Goal: Transaction & Acquisition: Purchase product/service

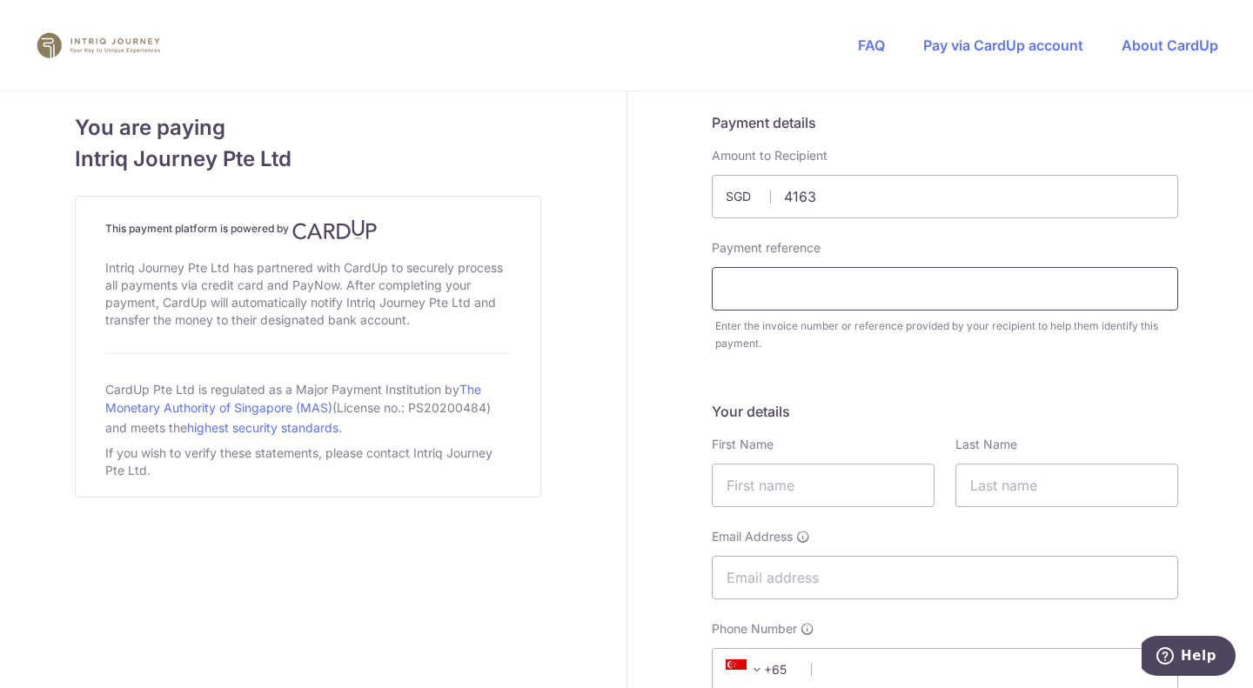
type input "4163.00"
type input "9772"
type input "T"
type input "W"
type input "[PERSON_NAME]"
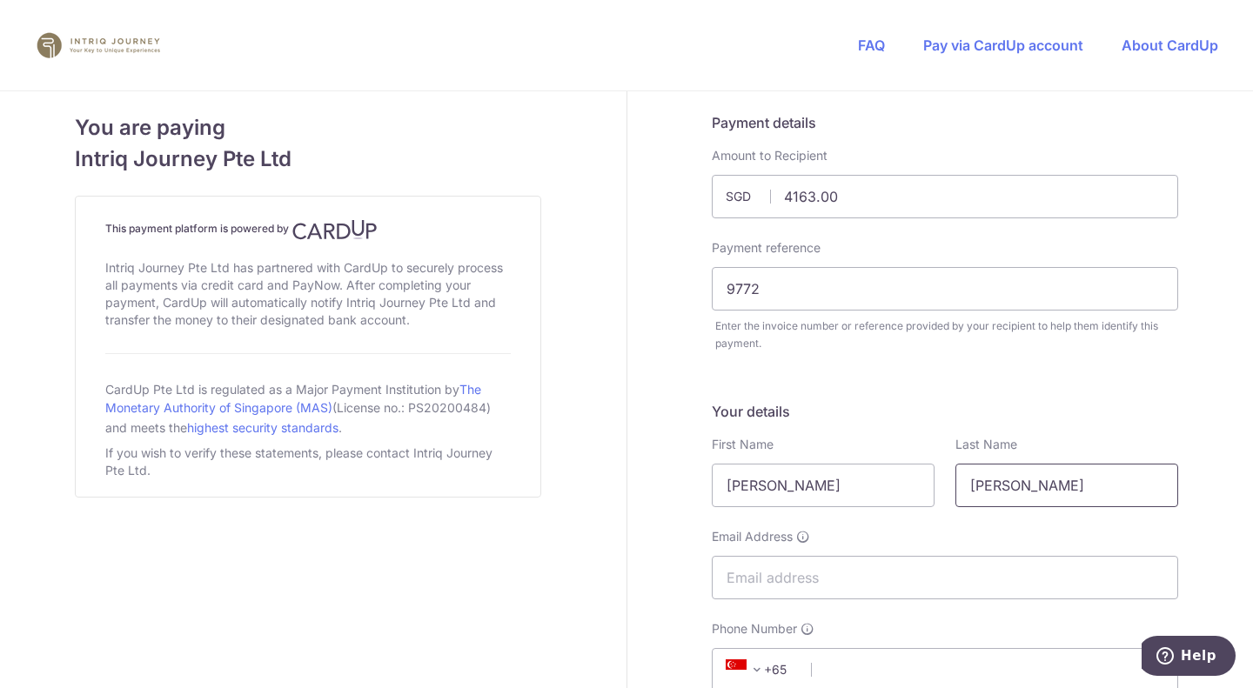
type input "[PERSON_NAME]"
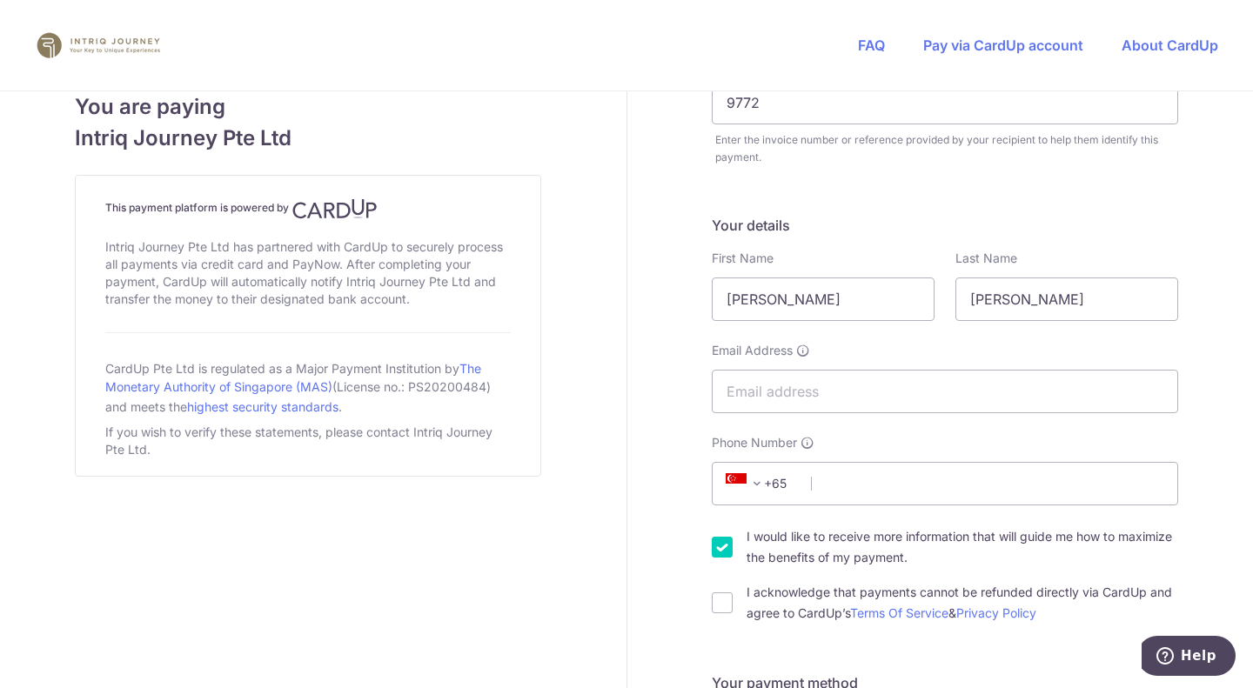
scroll to position [261, 0]
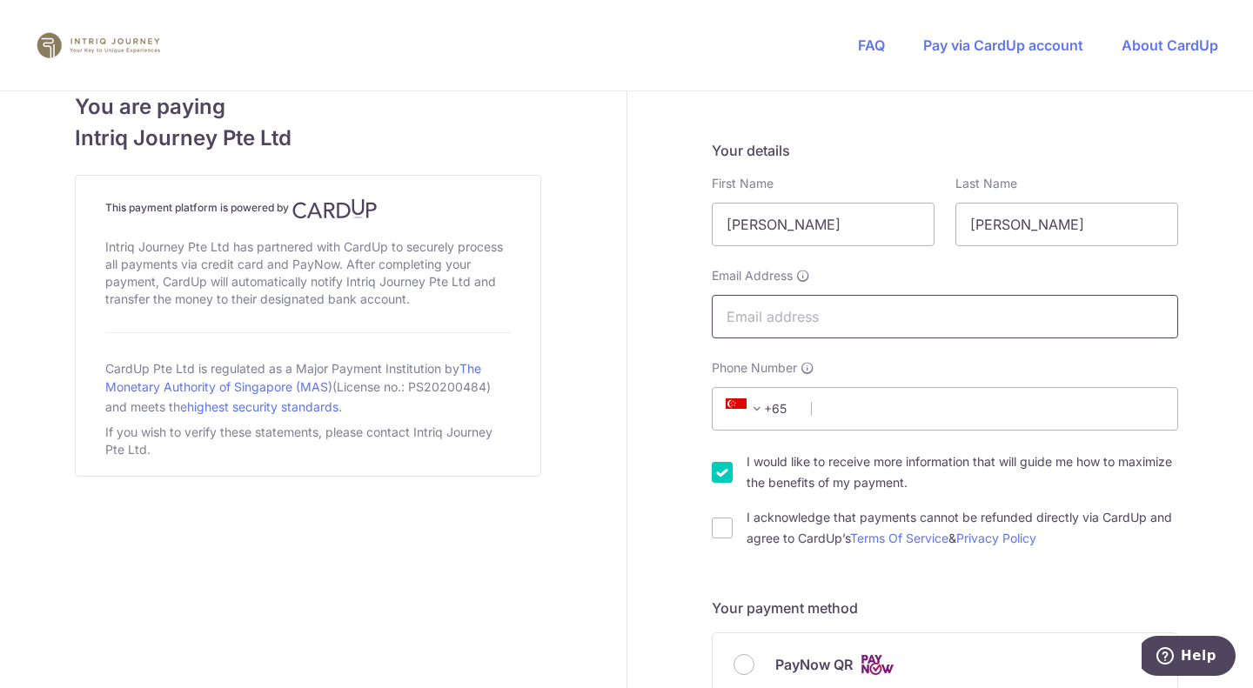
click at [819, 306] on input "Email Address" at bounding box center [945, 317] width 466 height 44
paste input "[EMAIL_ADDRESS][DOMAIN_NAME]"
type input "[EMAIL_ADDRESS][DOMAIN_NAME]"
click at [833, 399] on input "Phone Number" at bounding box center [945, 409] width 466 height 44
paste input "92393922"
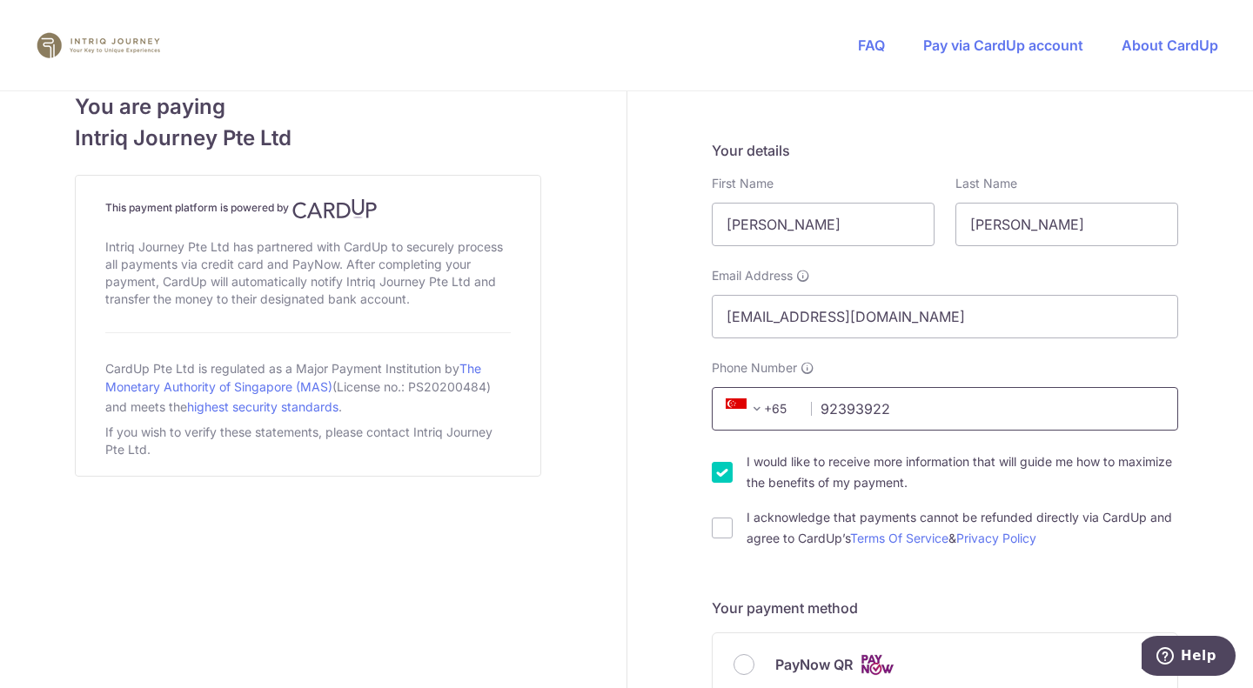
type input "92393922"
click at [714, 467] on input "I would like to receive more information that will guide me how to maximize the…" at bounding box center [722, 472] width 21 height 21
checkbox input "false"
click at [714, 512] on div "I acknowledge that payments cannot be refunded directly via CardUp and agree to…" at bounding box center [945, 528] width 466 height 42
click at [717, 522] on input "I acknowledge that payments cannot be refunded directly via CardUp and agree to…" at bounding box center [722, 528] width 21 height 21
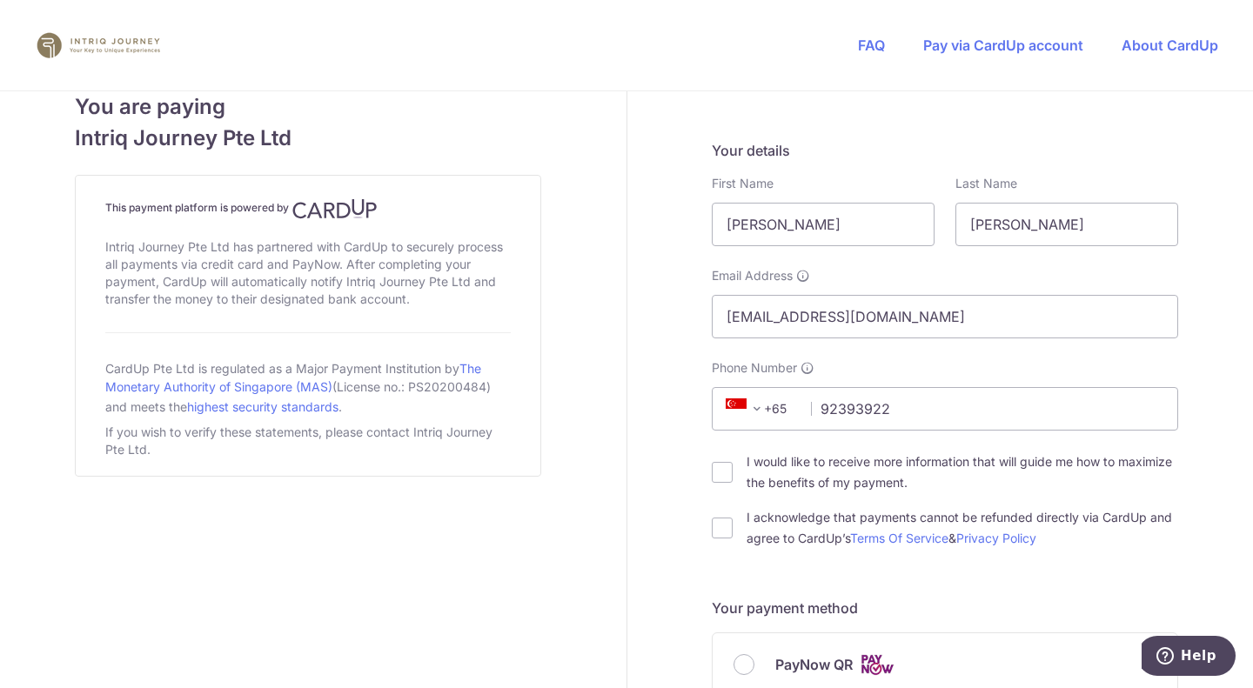
checkbox input "true"
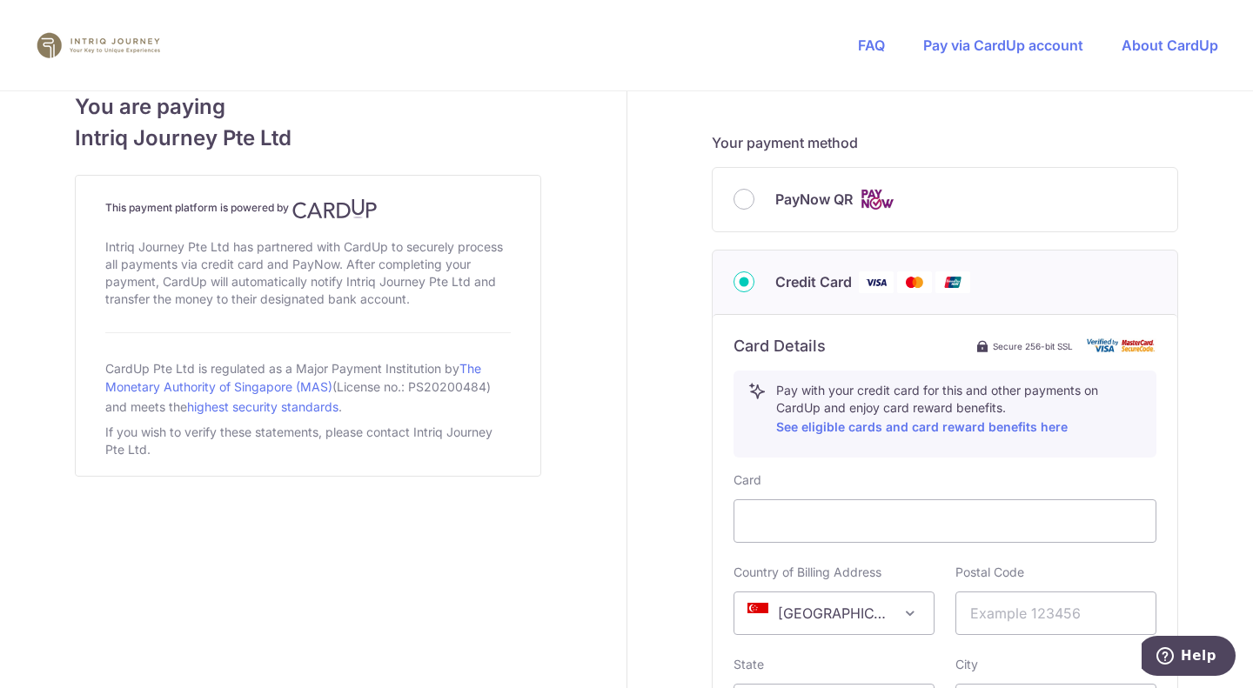
scroll to position [870, 0]
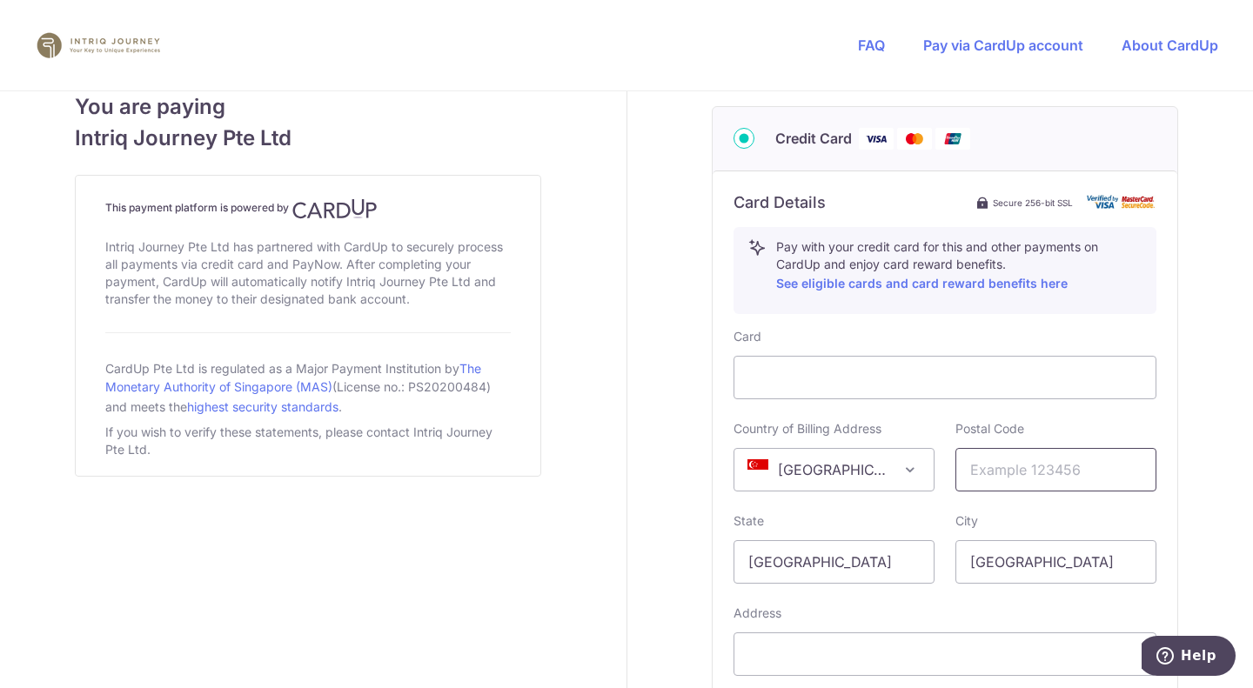
paste input "486414"
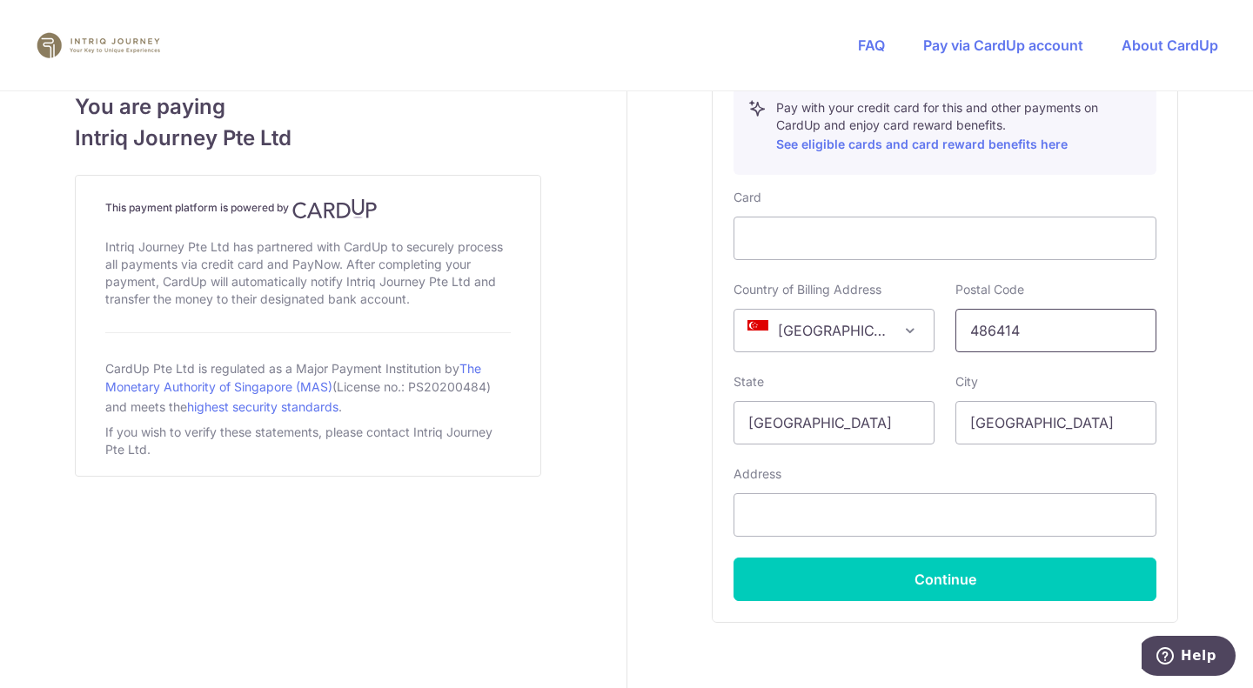
scroll to position [1044, 0]
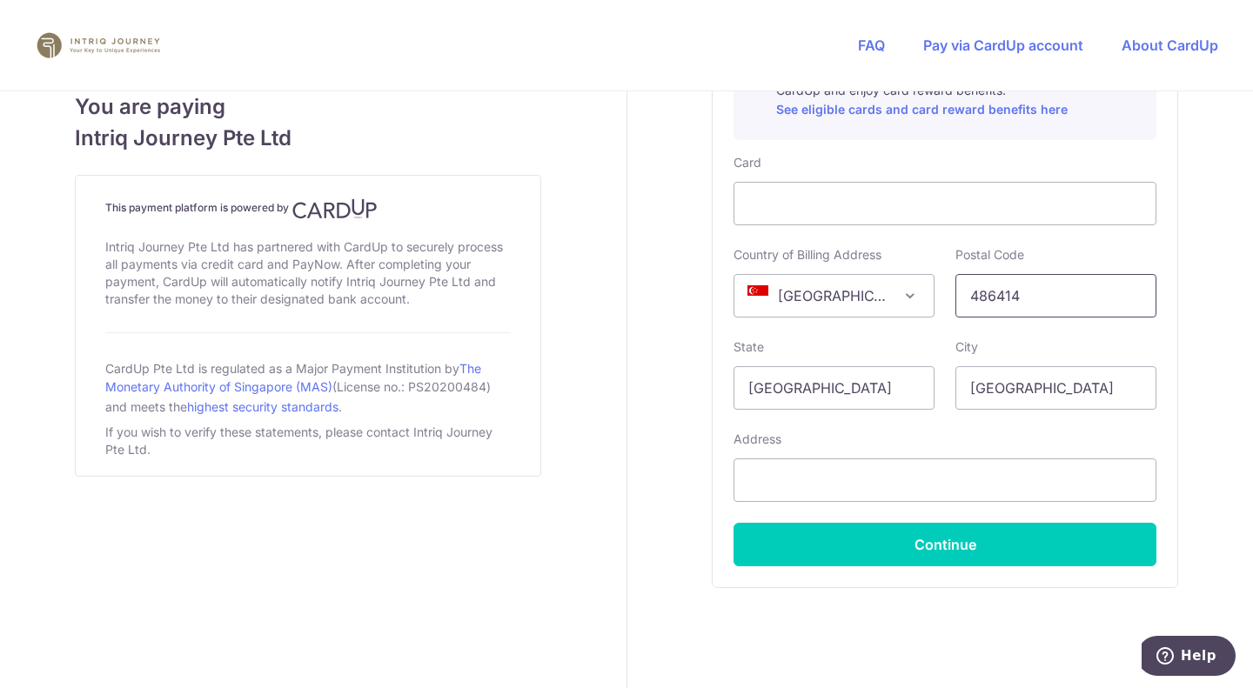
type input "486414"
click at [905, 470] on input "text" at bounding box center [945, 481] width 423 height 44
paste input "[STREET_ADDRESS]"
type input "[STREET_ADDRESS]"
click at [902, 533] on button "Continue" at bounding box center [945, 545] width 423 height 44
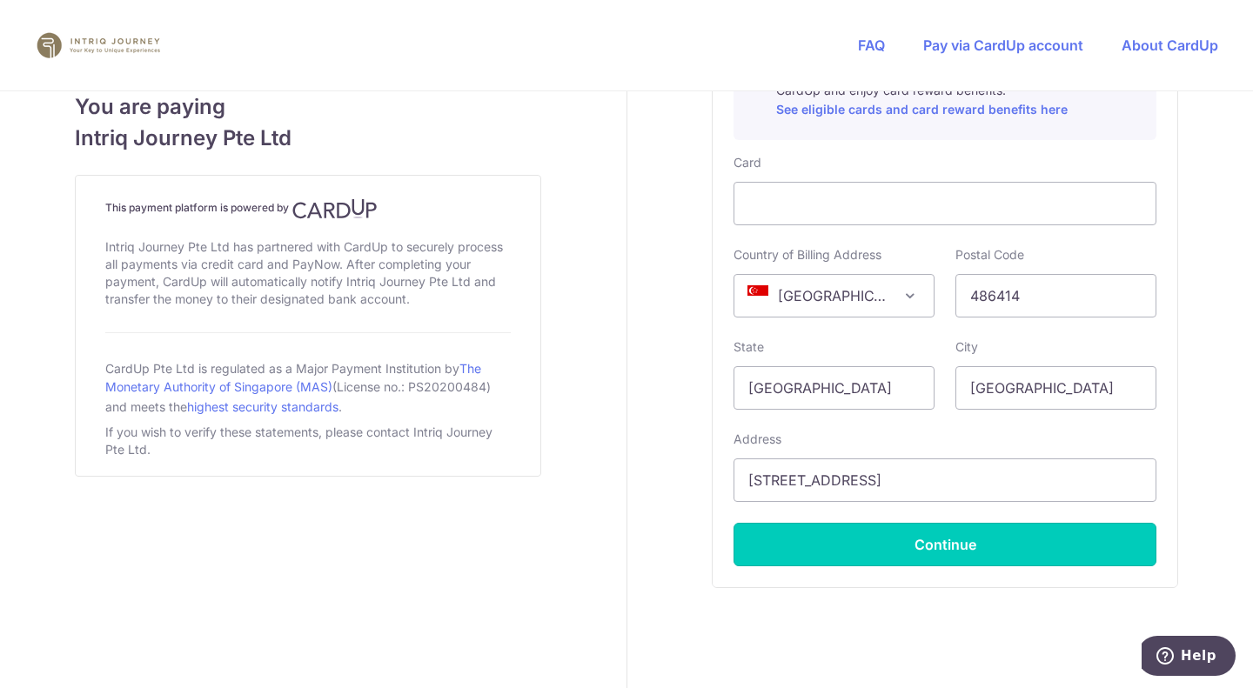
type input "**** 4510"
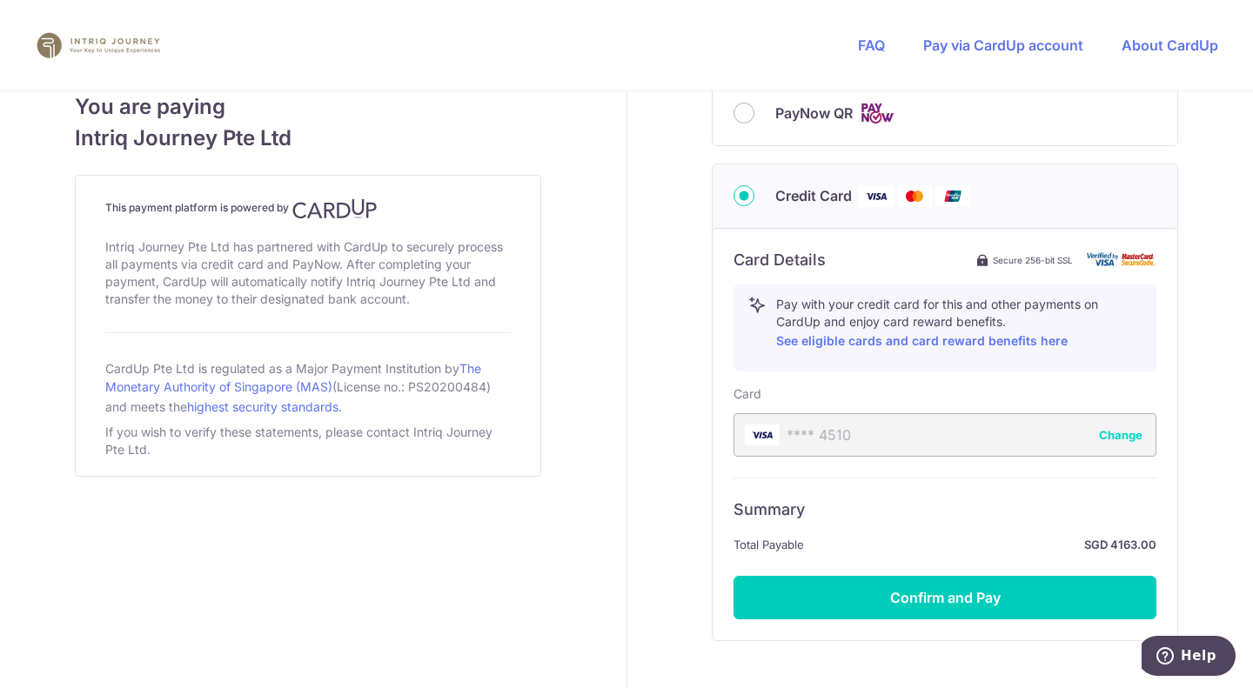
scroll to position [851, 0]
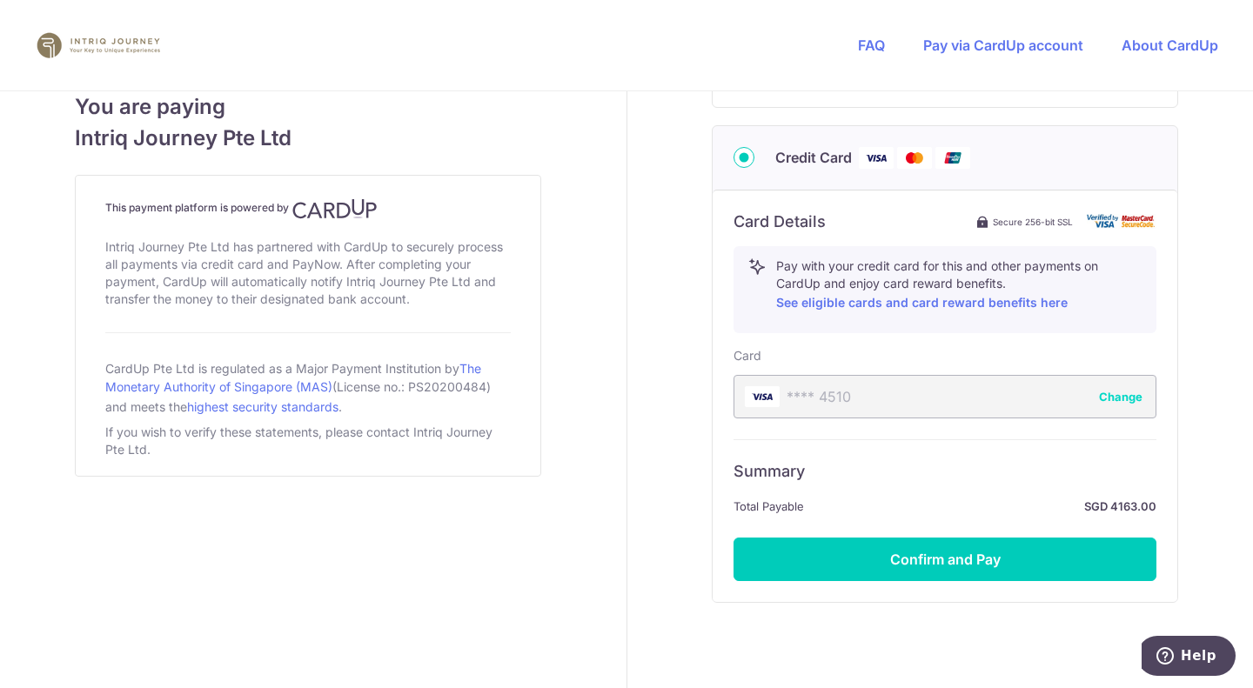
click at [1114, 393] on button "Change" at bounding box center [1121, 396] width 44 height 17
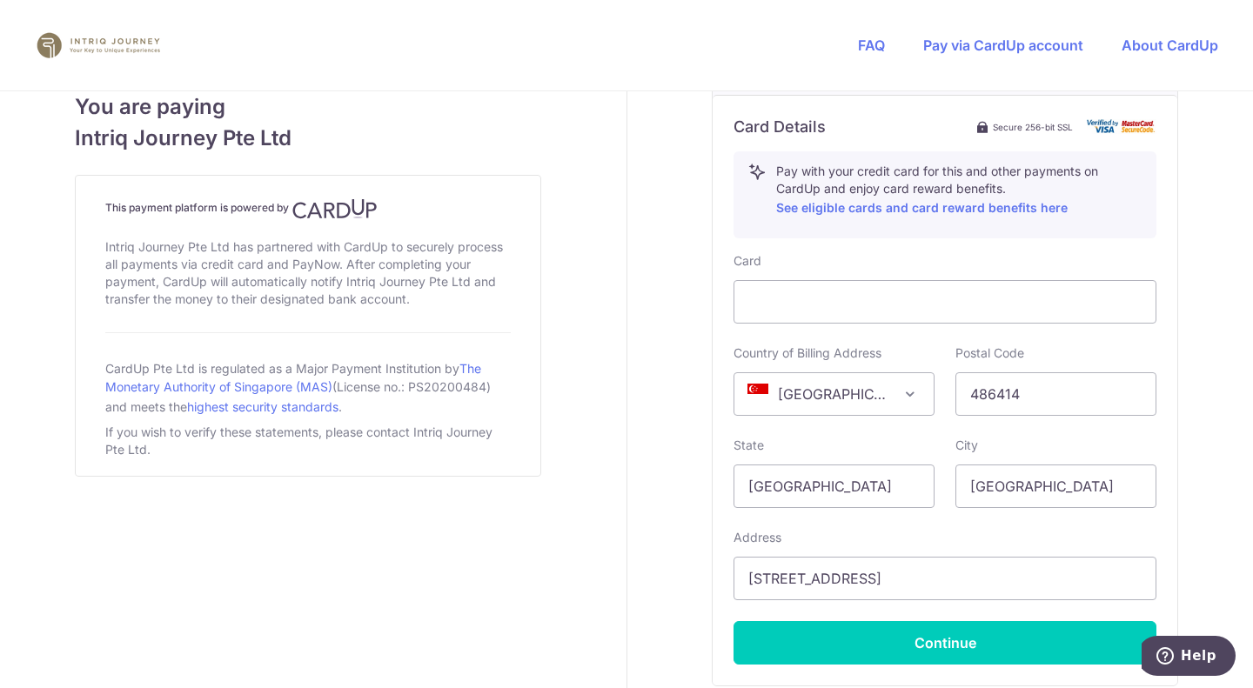
scroll to position [1025, 0]
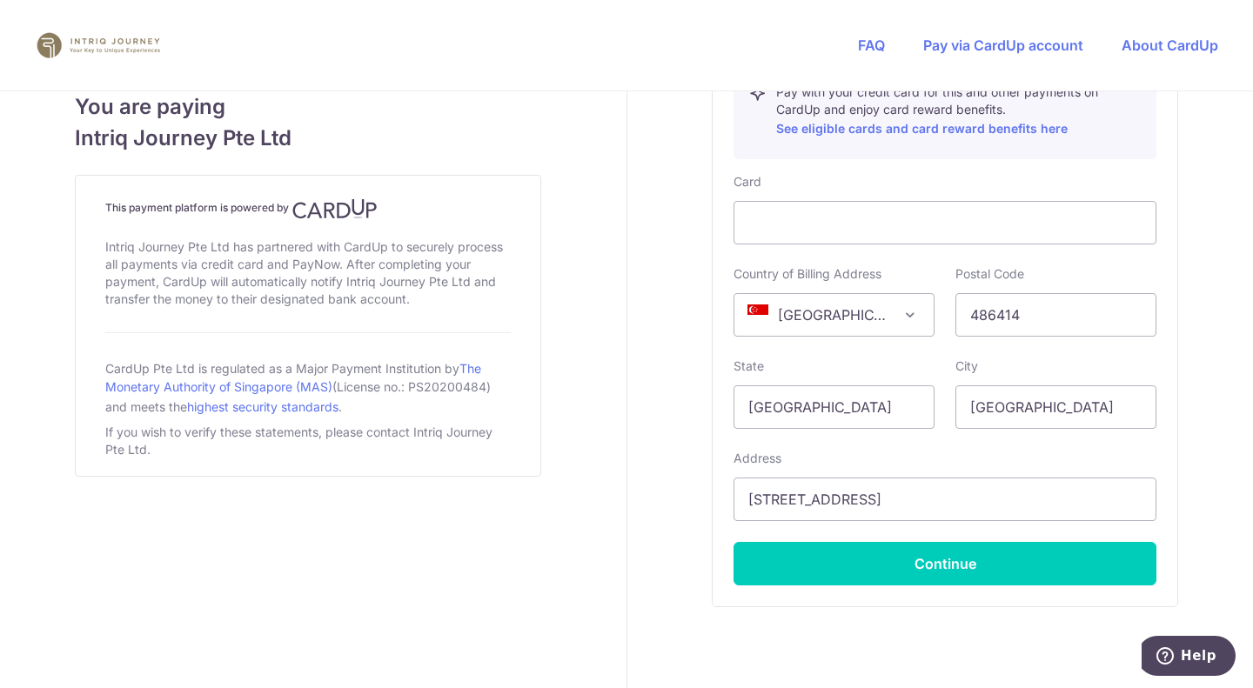
click at [860, 561] on button "Continue" at bounding box center [945, 564] width 423 height 44
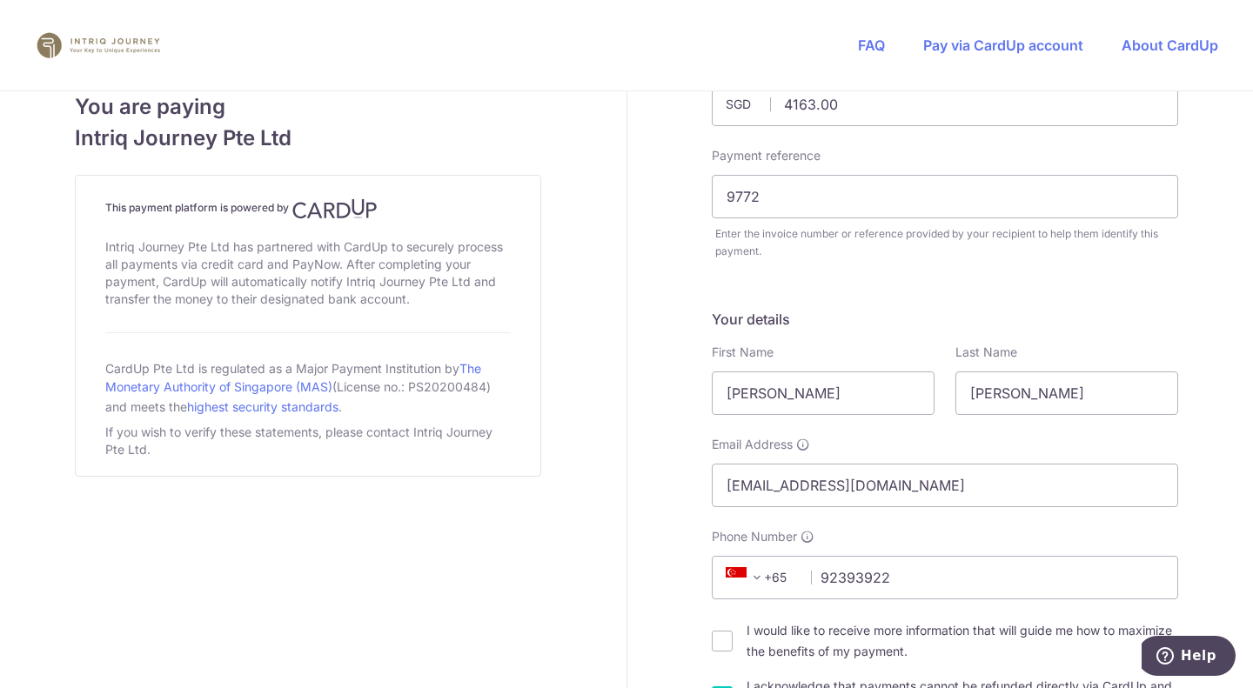
scroll to position [0, 0]
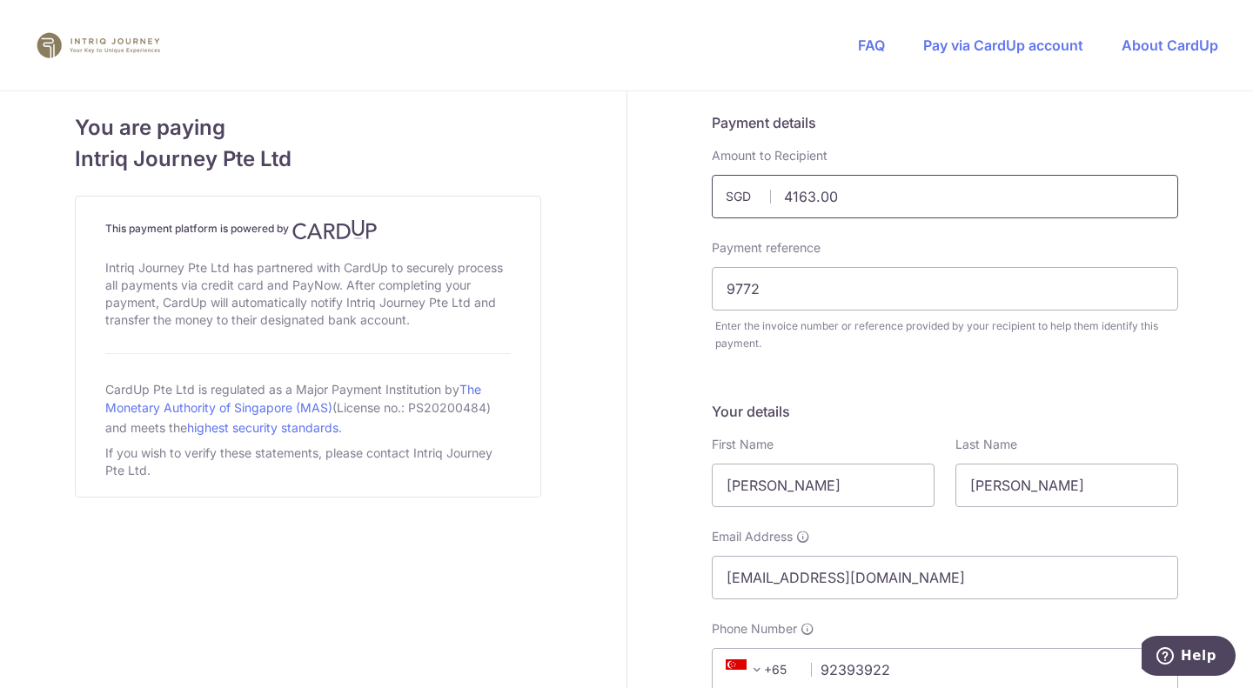
drag, startPoint x: 847, startPoint y: 192, endPoint x: 734, endPoint y: 184, distance: 112.5
click at [734, 184] on input "4163.00" at bounding box center [945, 197] width 466 height 44
type input "9772.00"
paste input "4163.00"
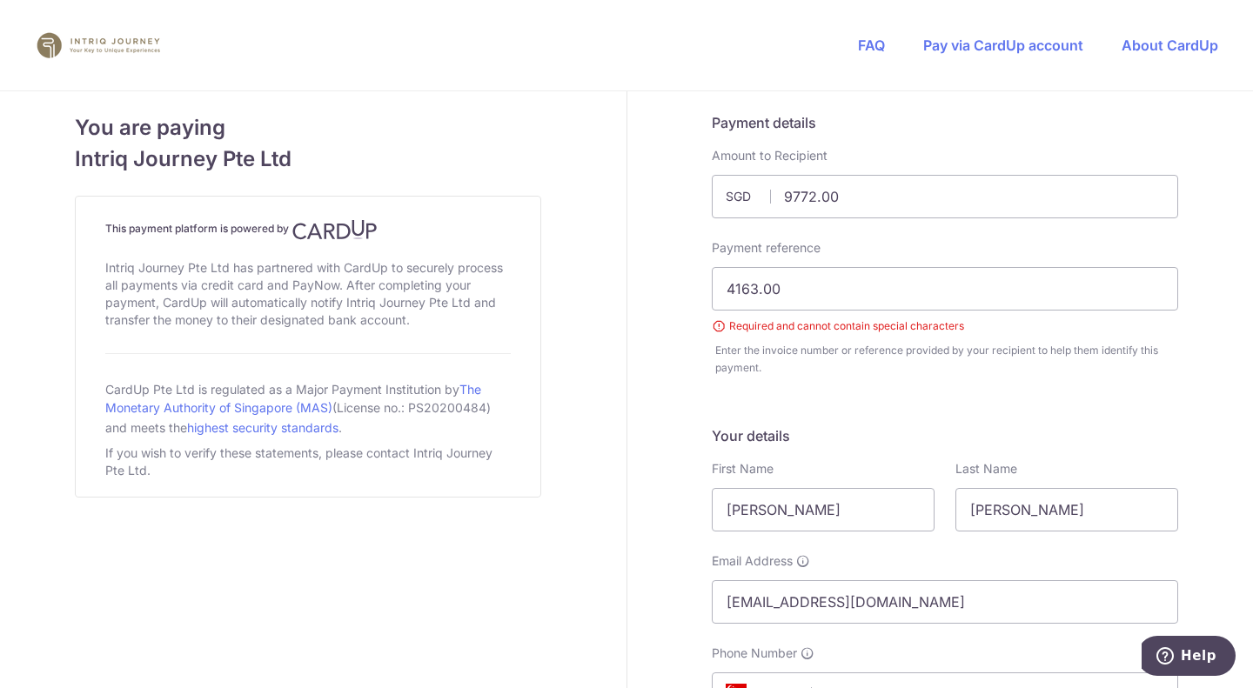
click at [767, 290] on input "4163.00" at bounding box center [945, 289] width 466 height 44
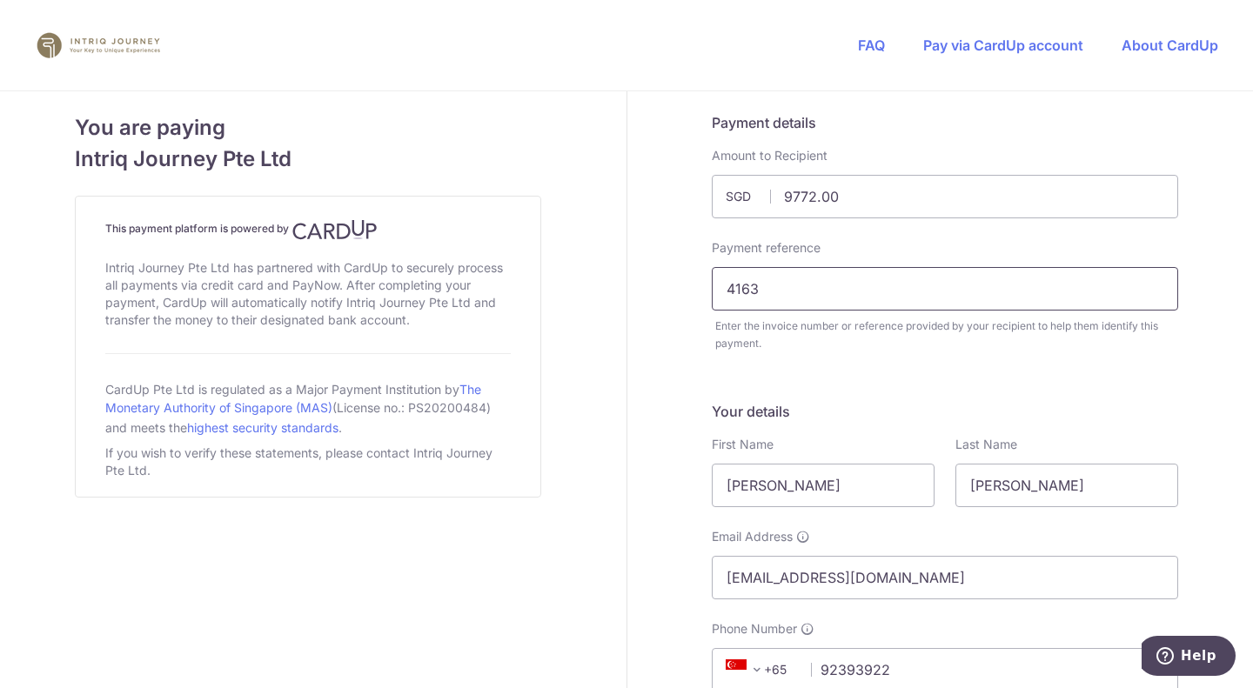
type input "4163"
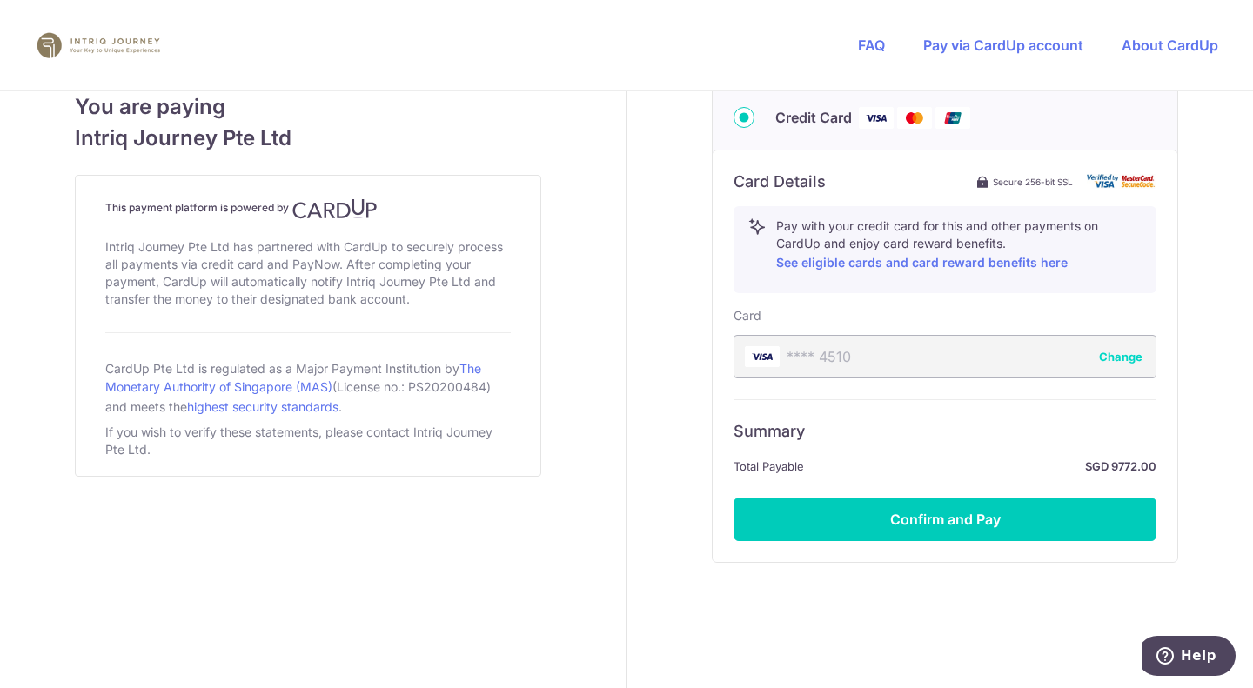
scroll to position [913, 0]
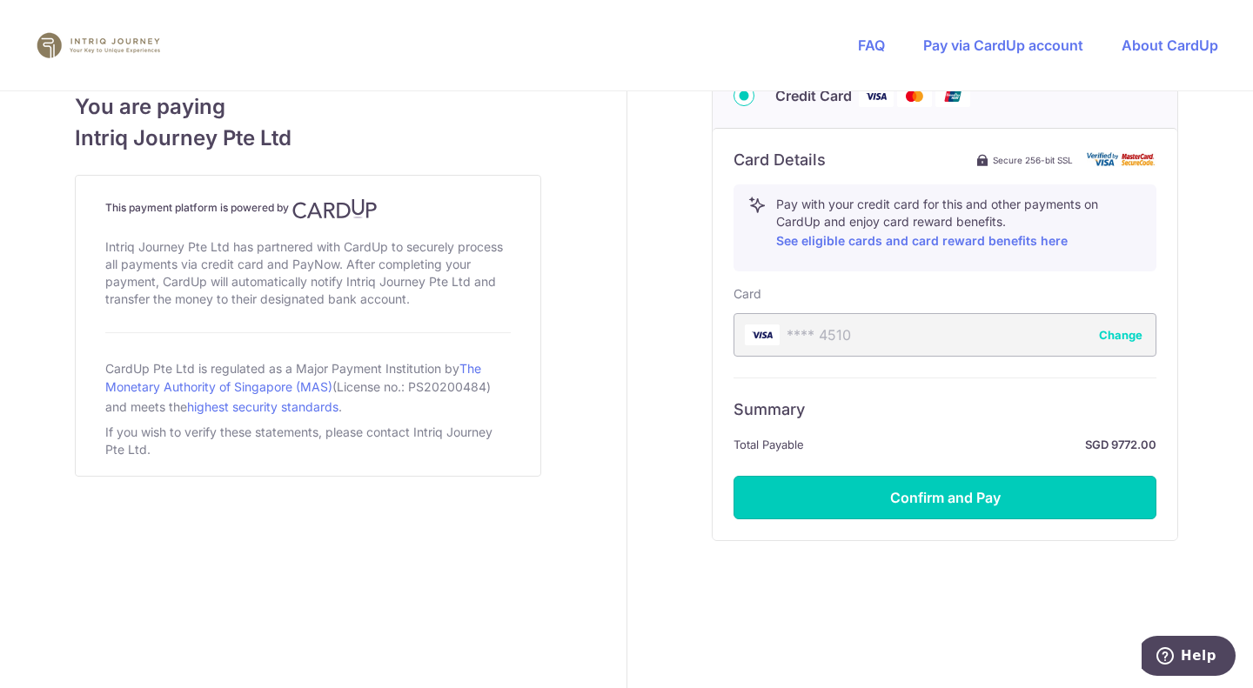
click at [1044, 486] on button "Confirm and Pay" at bounding box center [945, 498] width 423 height 44
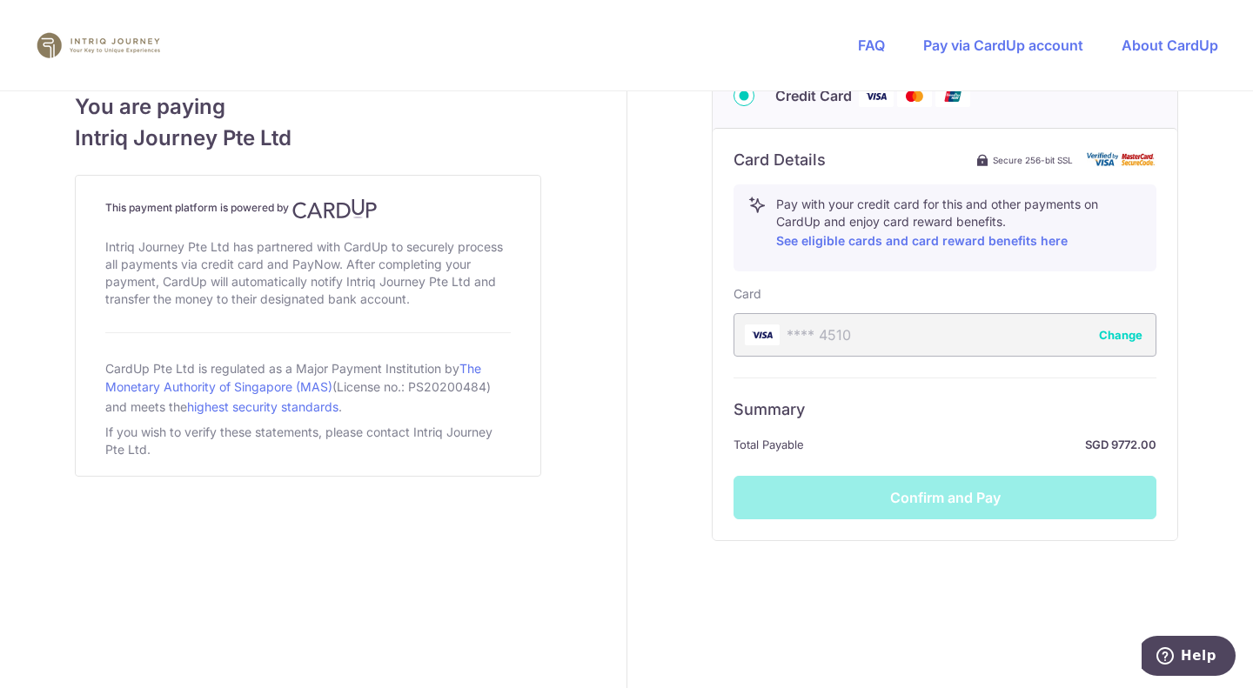
click at [994, 558] on div "PayNow QR Summary Total Payable SGD 9,772.00 All details above are required in …" at bounding box center [945, 270] width 466 height 578
click at [901, 552] on div "PayNow QR Summary Total Payable SGD 9,772.00 All details above are required in …" at bounding box center [945, 270] width 466 height 578
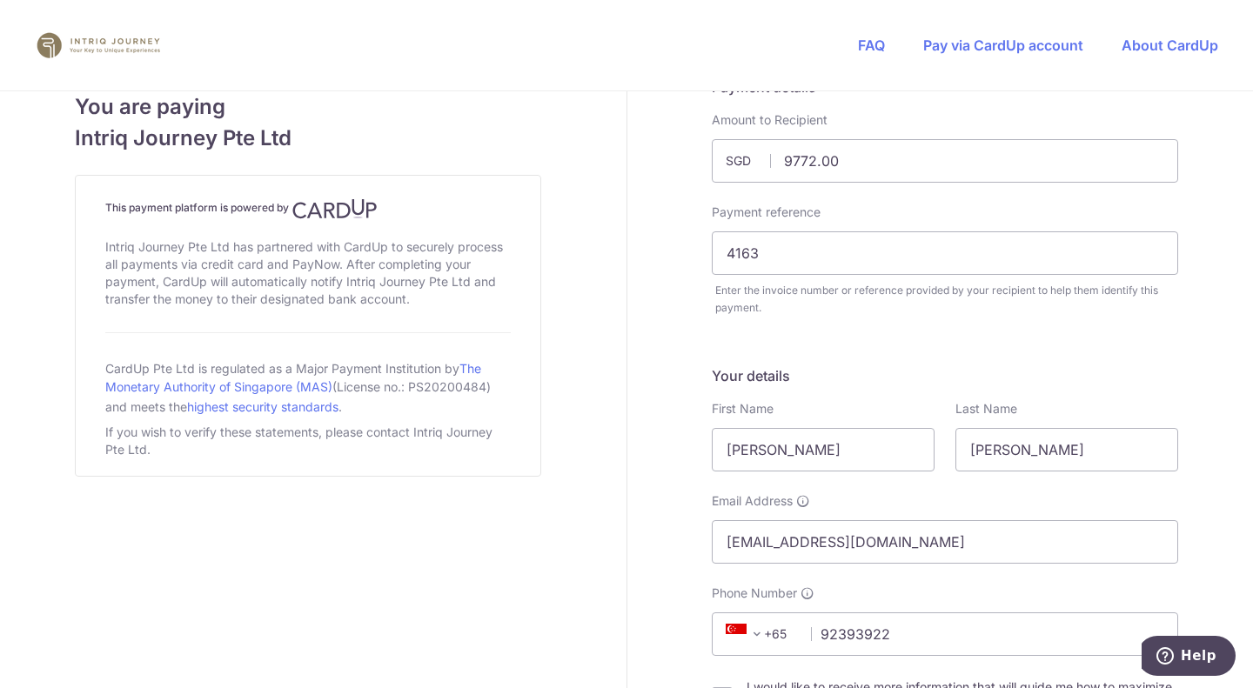
scroll to position [0, 0]
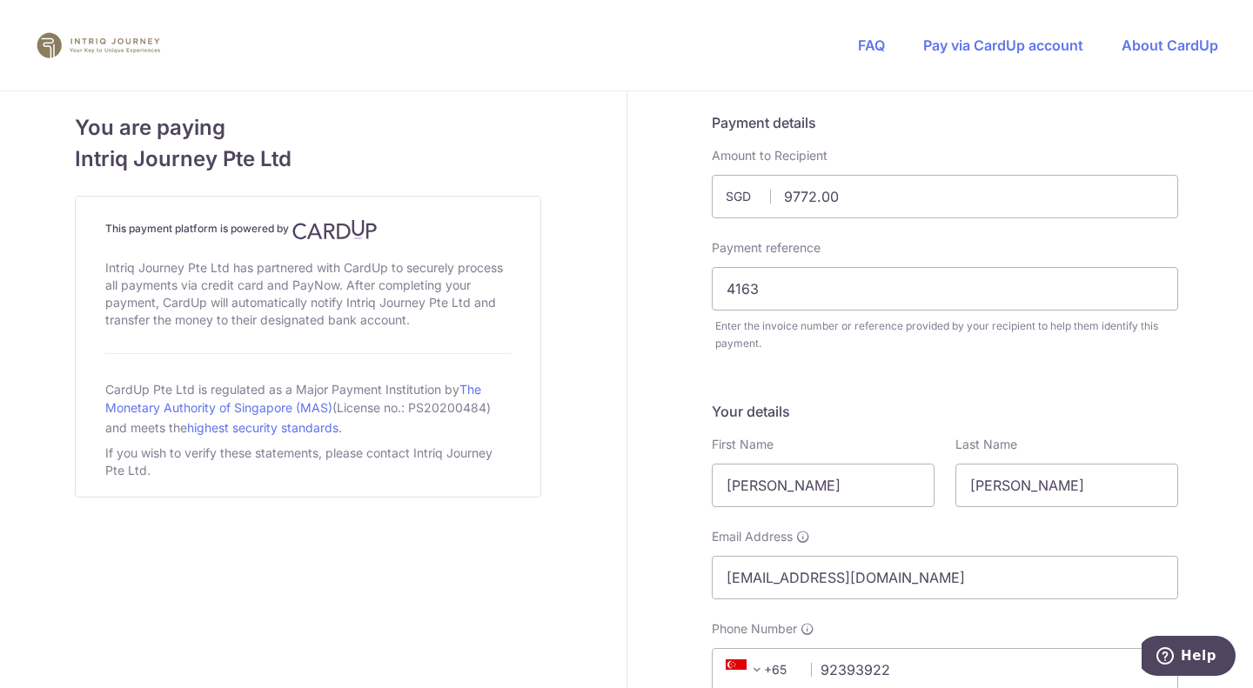
click at [807, 404] on h5 "Your details" at bounding box center [945, 411] width 466 height 21
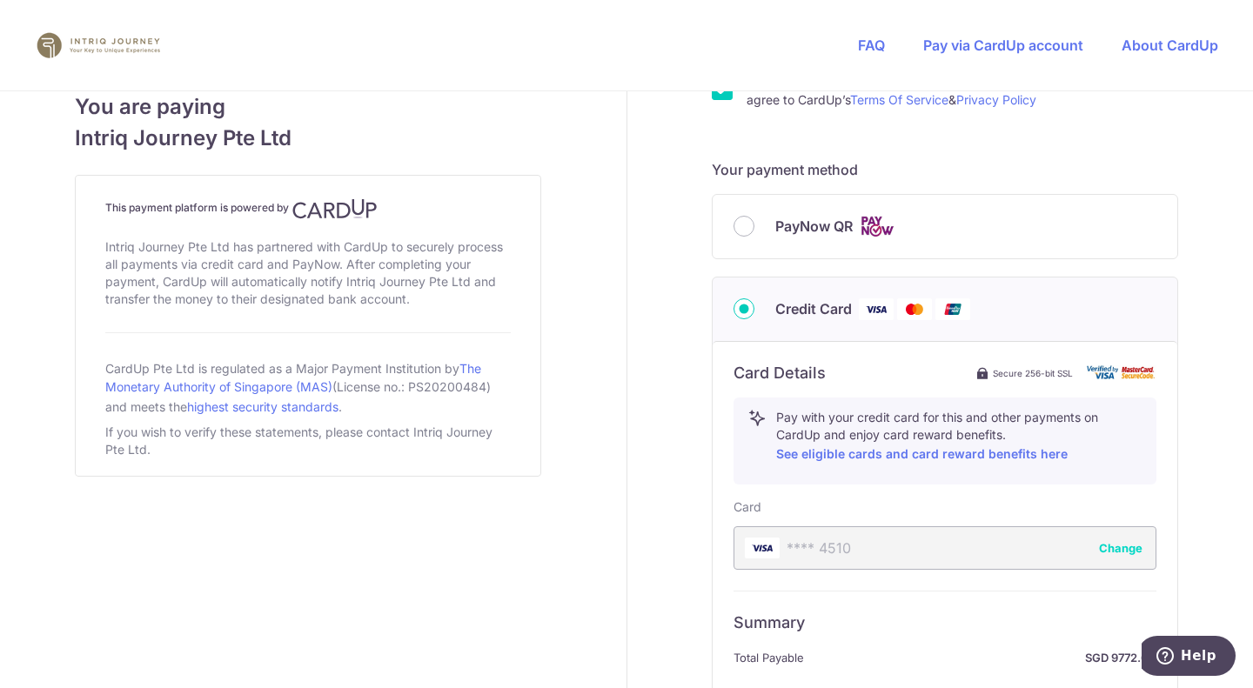
scroll to position [913, 0]
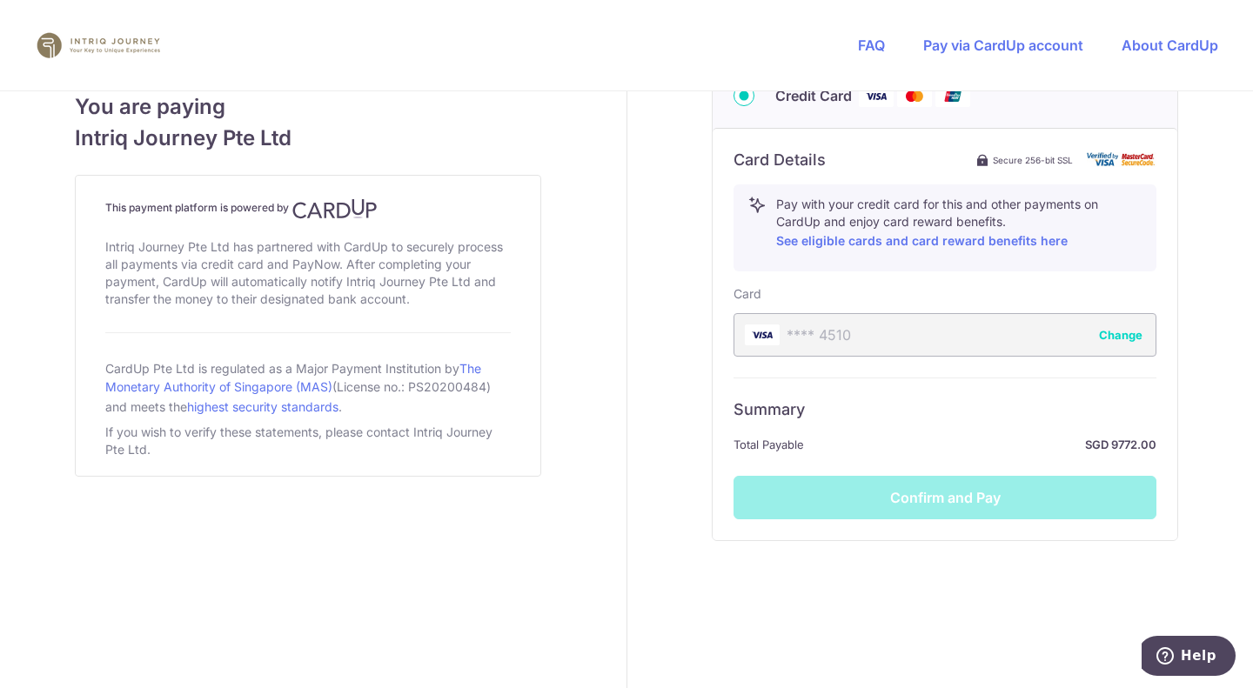
click at [861, 496] on div "Summary Total Payable SGD 9772.00 Confirm and Pay" at bounding box center [945, 449] width 423 height 142
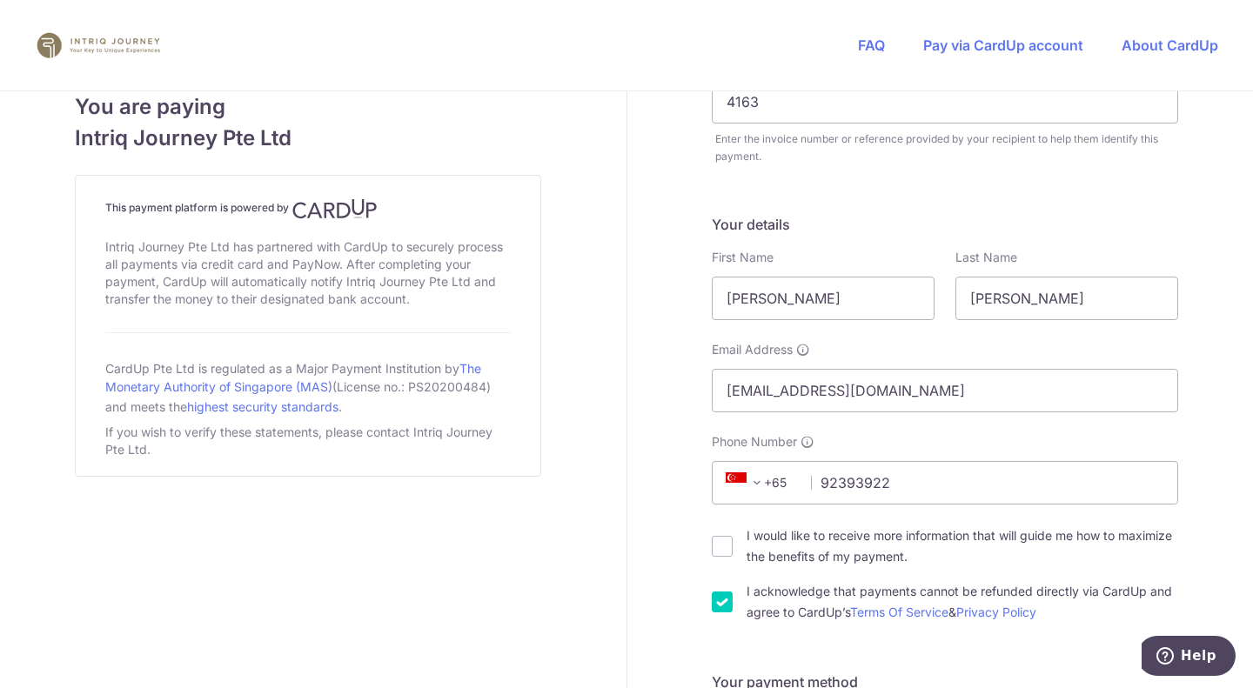
scroll to position [0, 0]
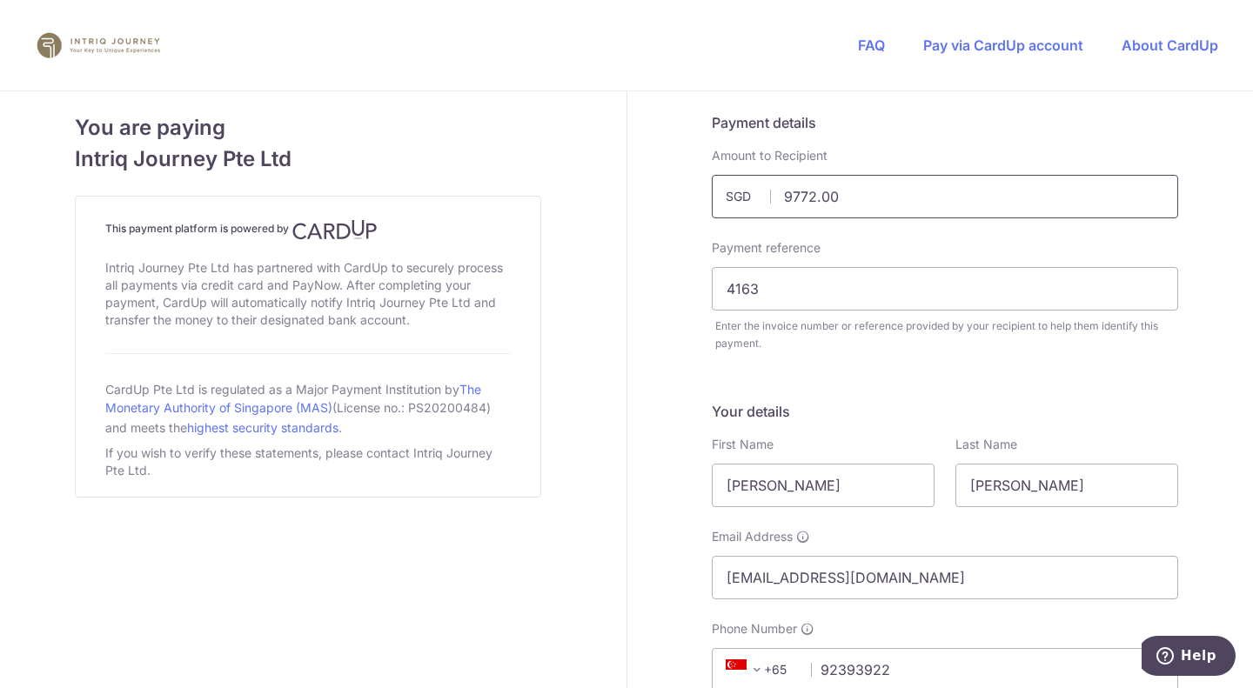
click at [854, 187] on input "9772.00" at bounding box center [945, 197] width 466 height 44
type input "9772.00"
drag, startPoint x: 796, startPoint y: 243, endPoint x: 800, endPoint y: 222, distance: 21.2
click at [796, 240] on label "Payment reference" at bounding box center [766, 247] width 109 height 17
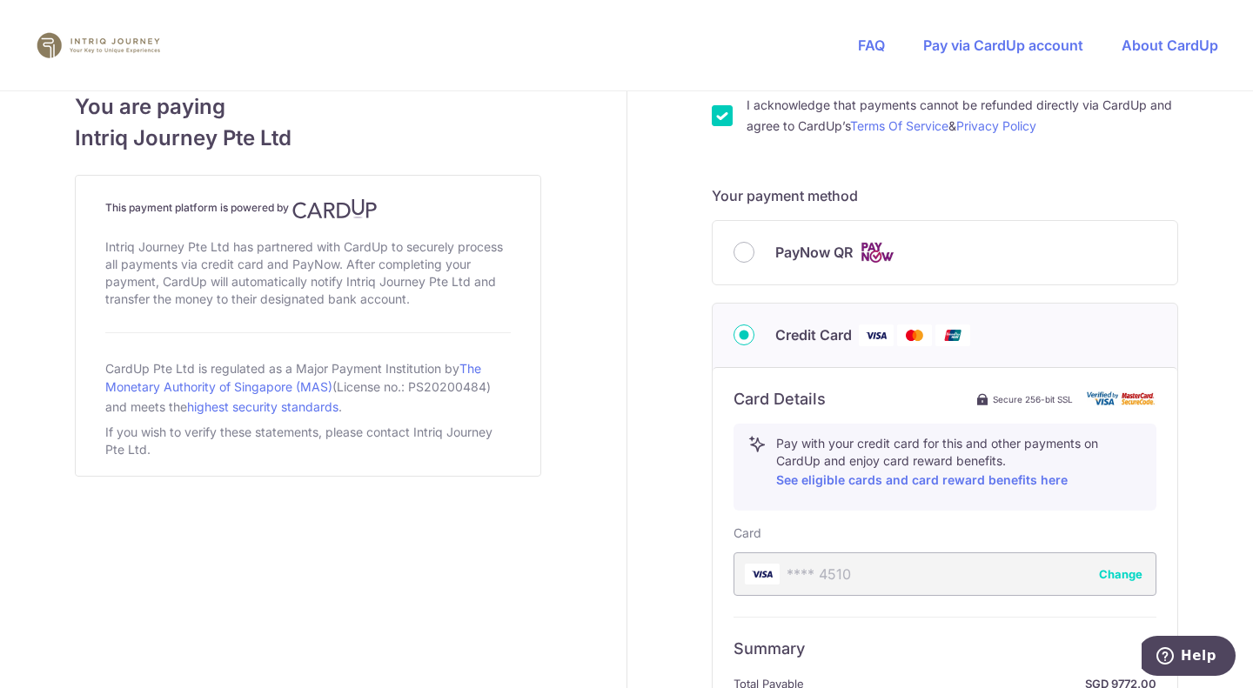
scroll to position [913, 0]
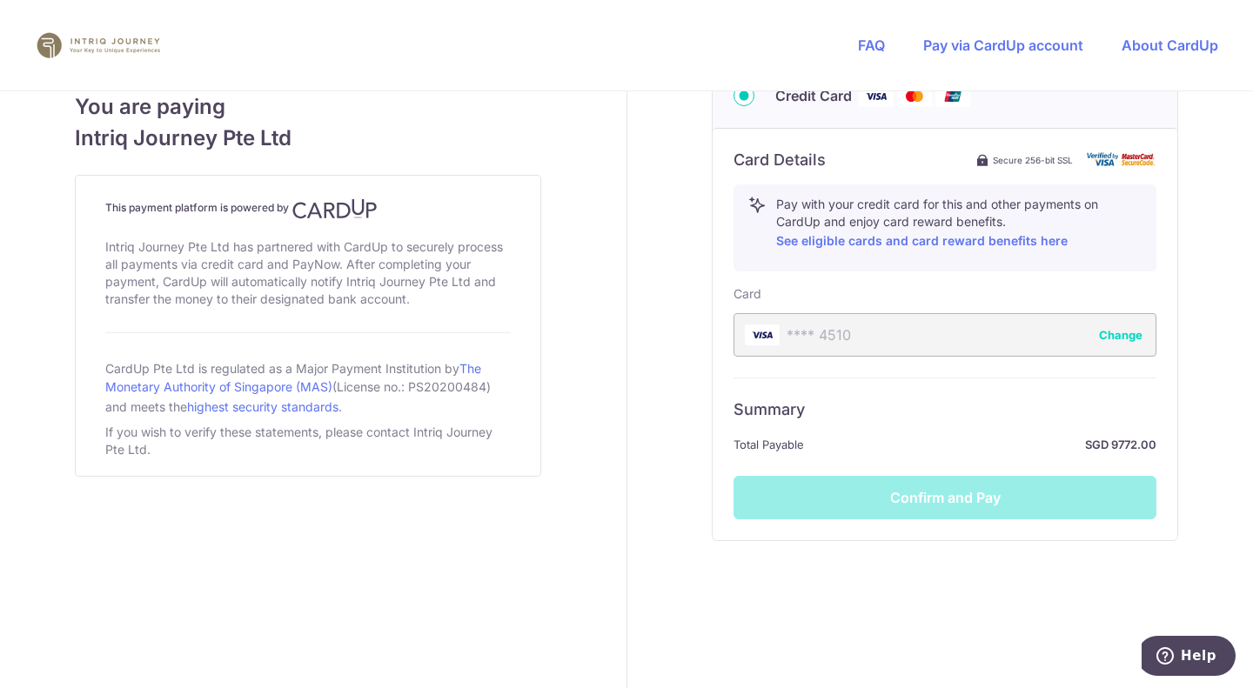
click at [1116, 336] on button "Change" at bounding box center [1121, 334] width 44 height 17
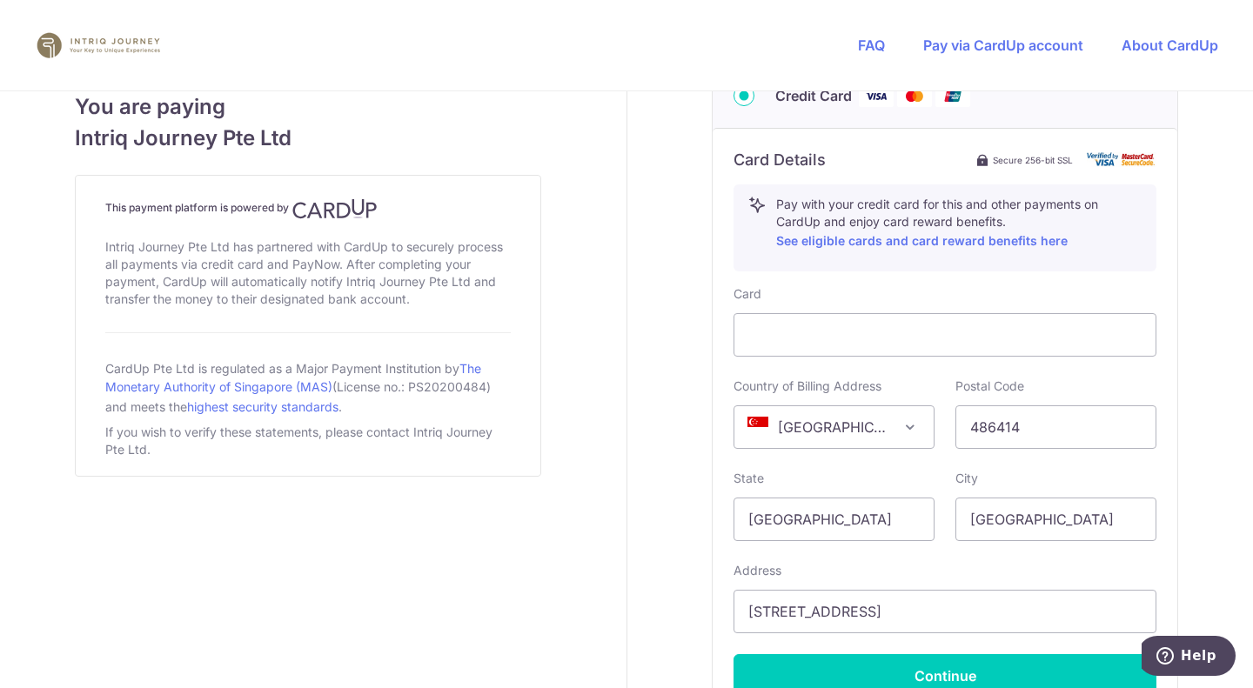
click at [859, 346] on div at bounding box center [945, 335] width 423 height 44
click at [924, 674] on button "Continue" at bounding box center [945, 676] width 423 height 44
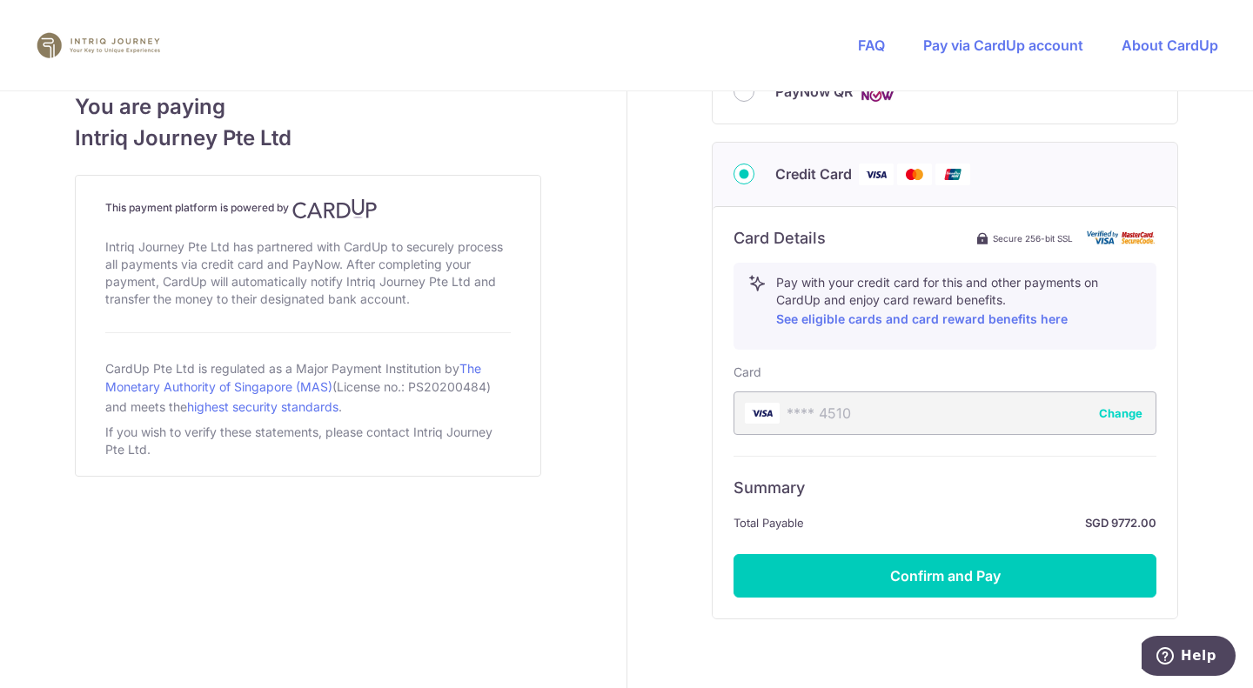
scroll to position [851, 0]
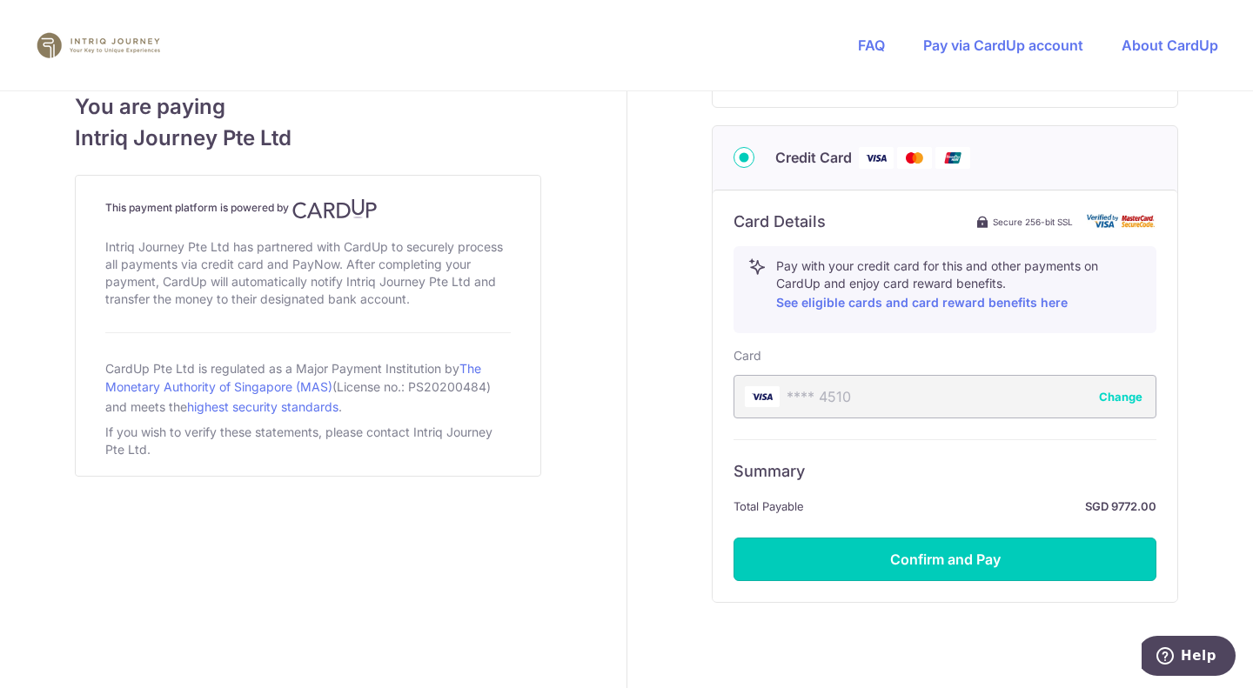
click at [952, 552] on button "Confirm and Pay" at bounding box center [945, 560] width 423 height 44
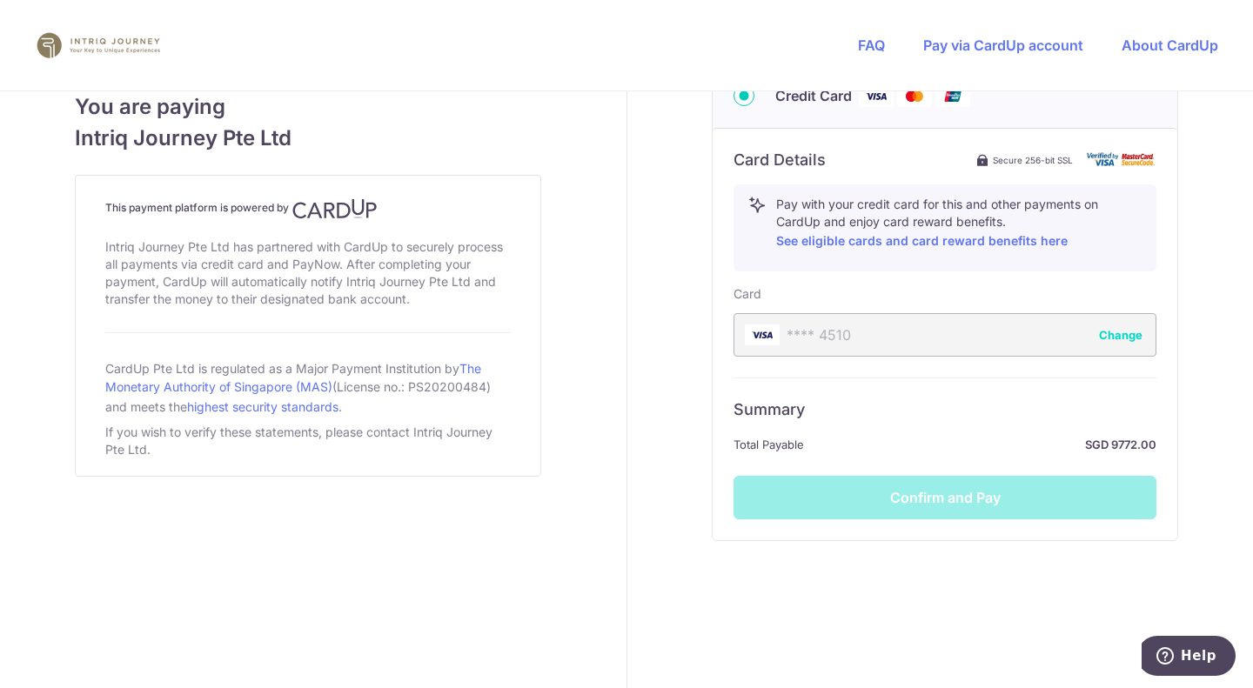
scroll to position [913, 0]
